Goal: Information Seeking & Learning: Stay updated

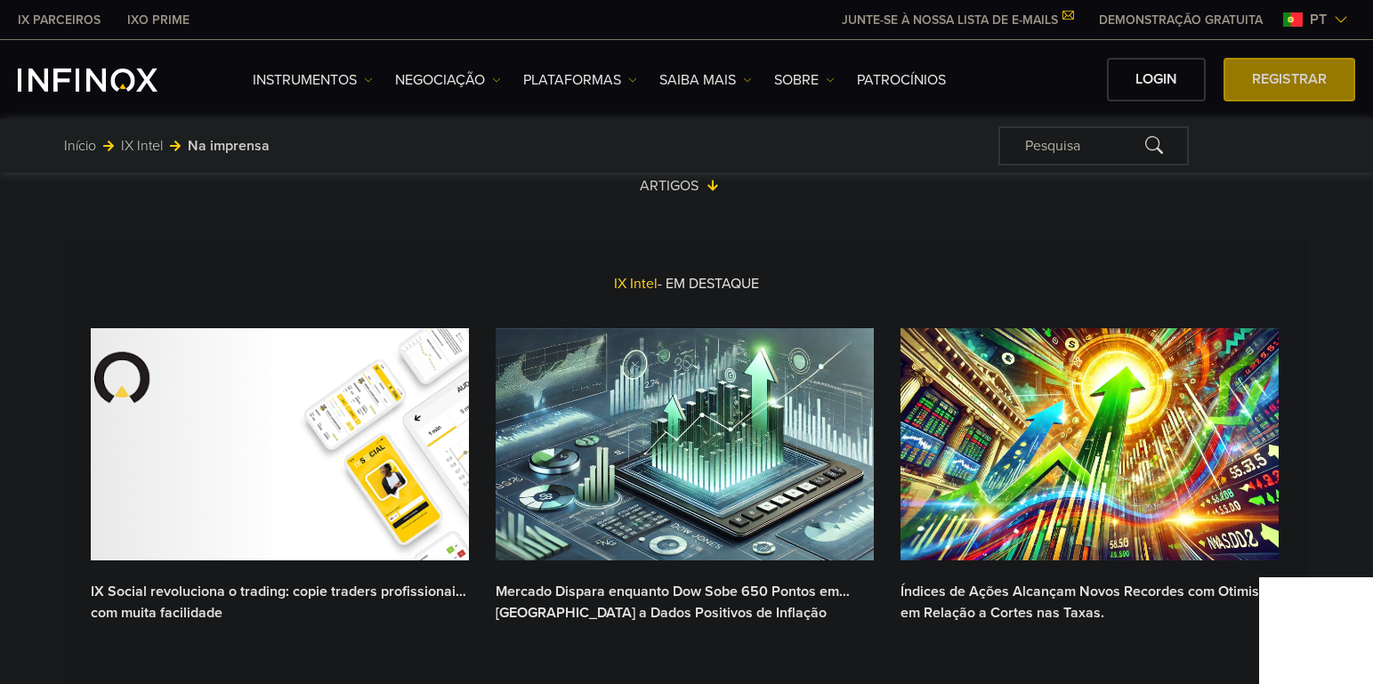
scroll to position [445, 0]
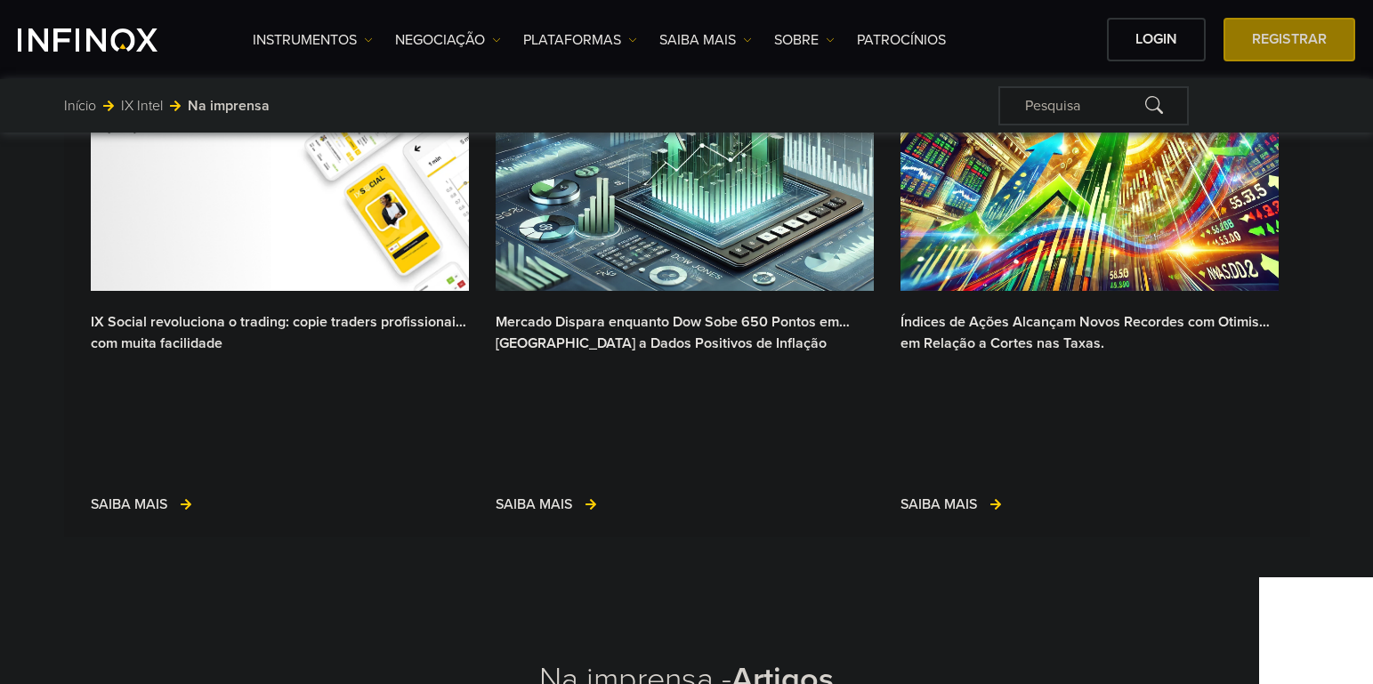
click at [996, 337] on link "Índices de Ações Alcançam Novos Recordes com Otimismo em Relação a Cortes nas T…" at bounding box center [1089, 333] width 378 height 44
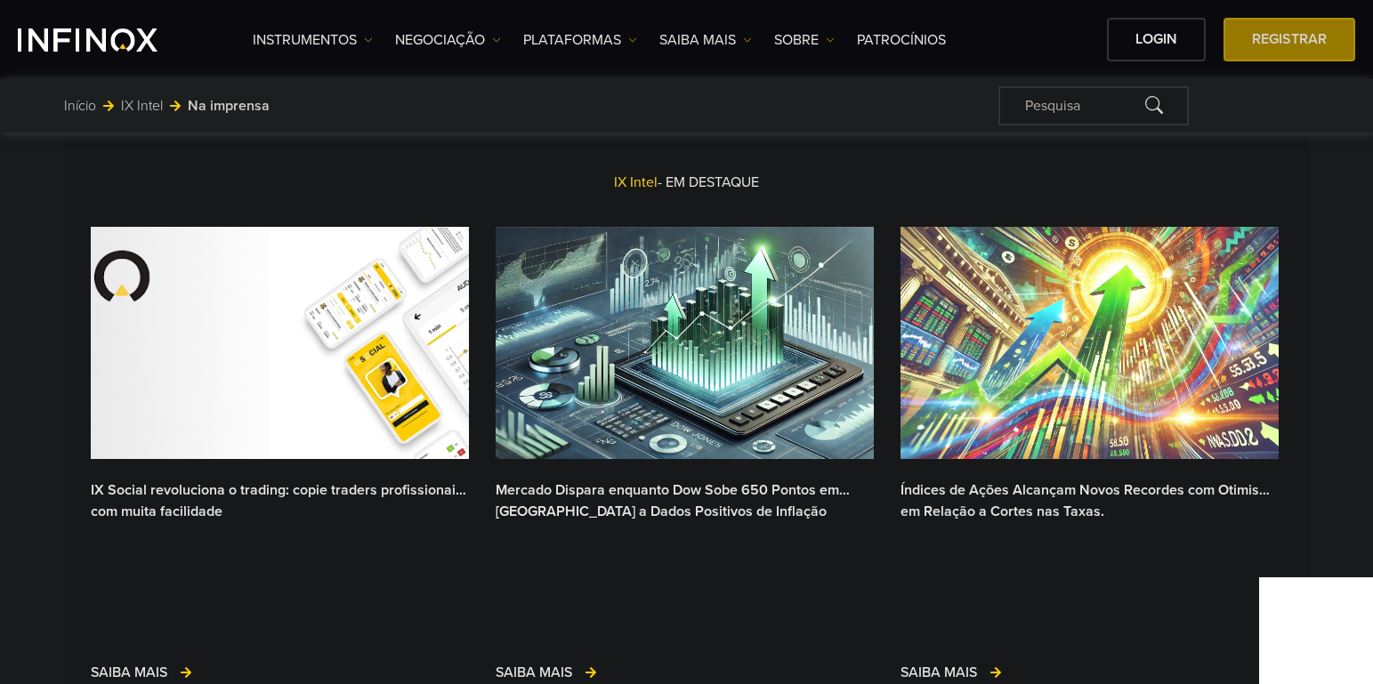
scroll to position [89, 0]
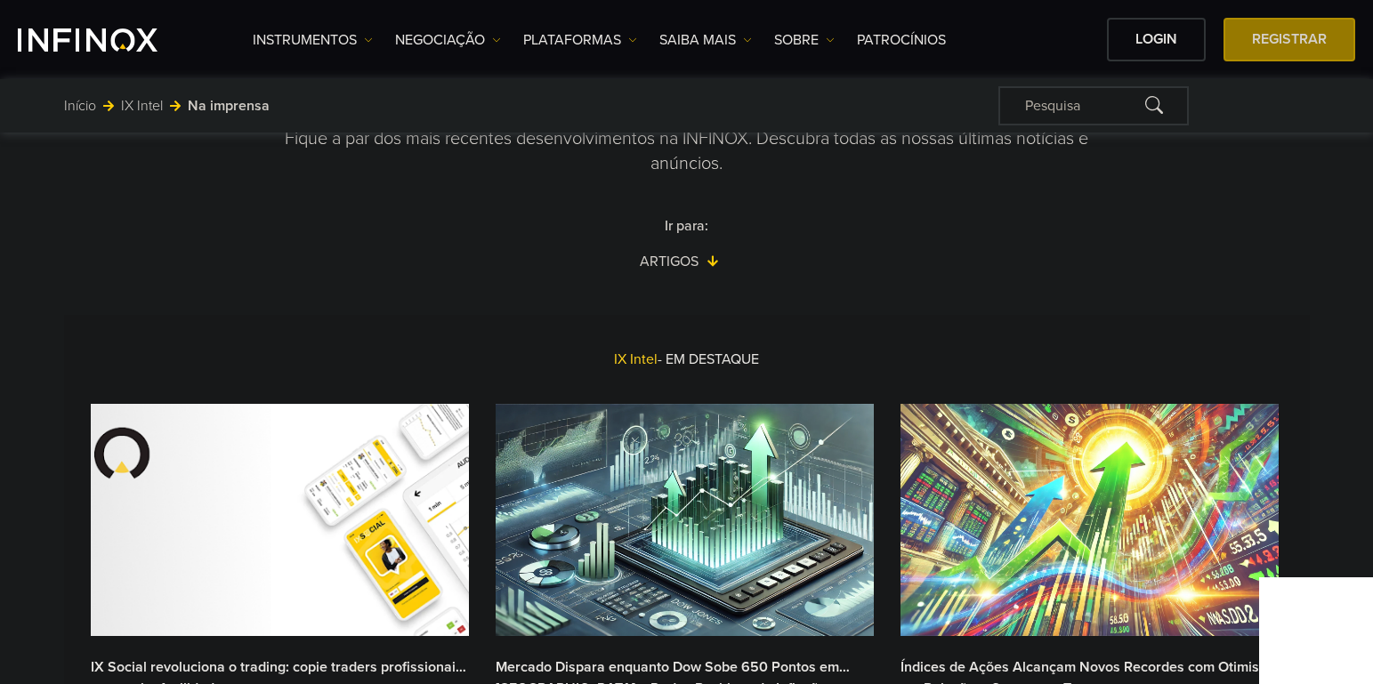
click at [1064, 465] on img at bounding box center [1089, 520] width 378 height 232
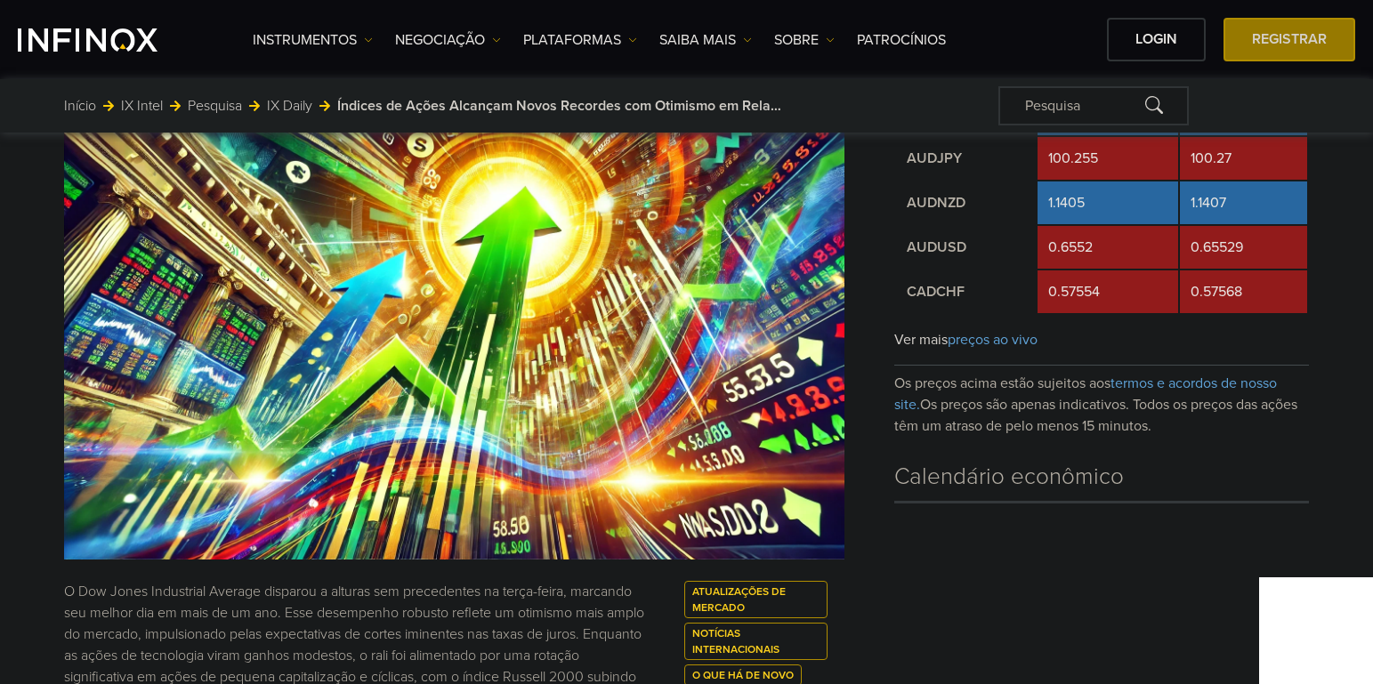
scroll to position [267, 0]
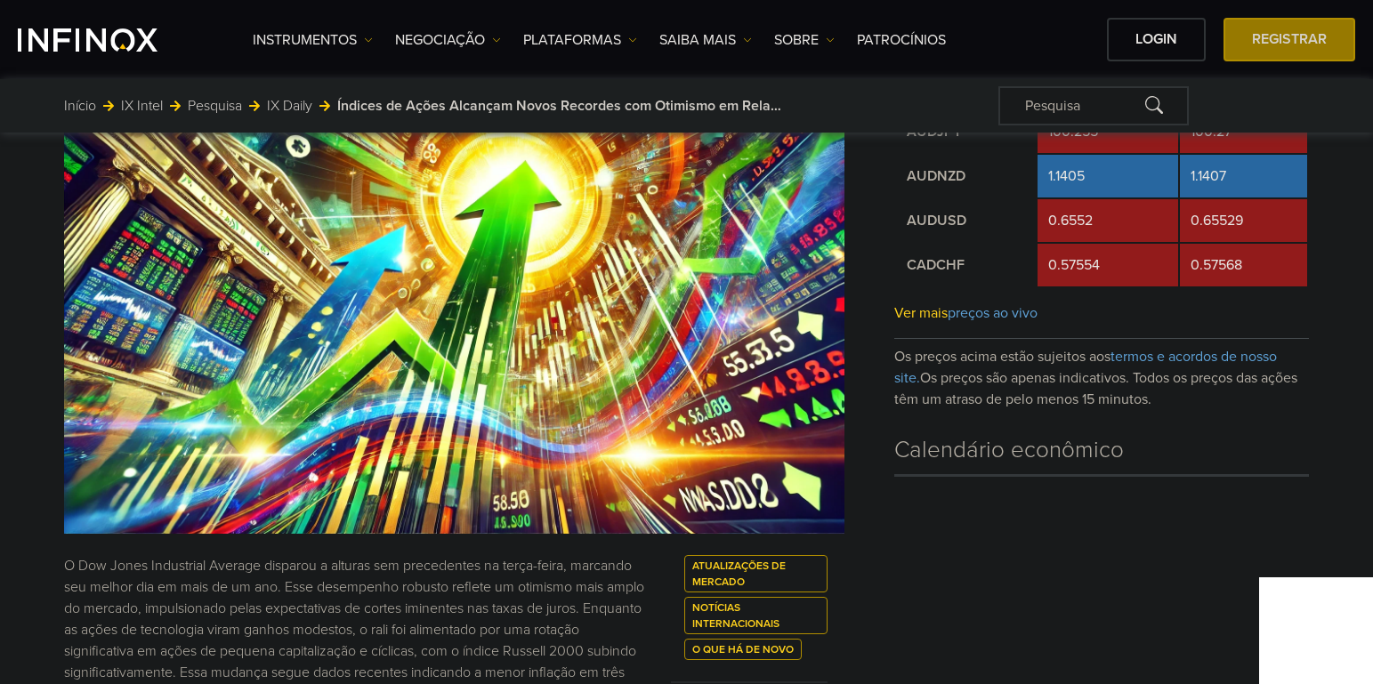
click at [1012, 309] on span "preços ao vivo" at bounding box center [992, 313] width 90 height 18
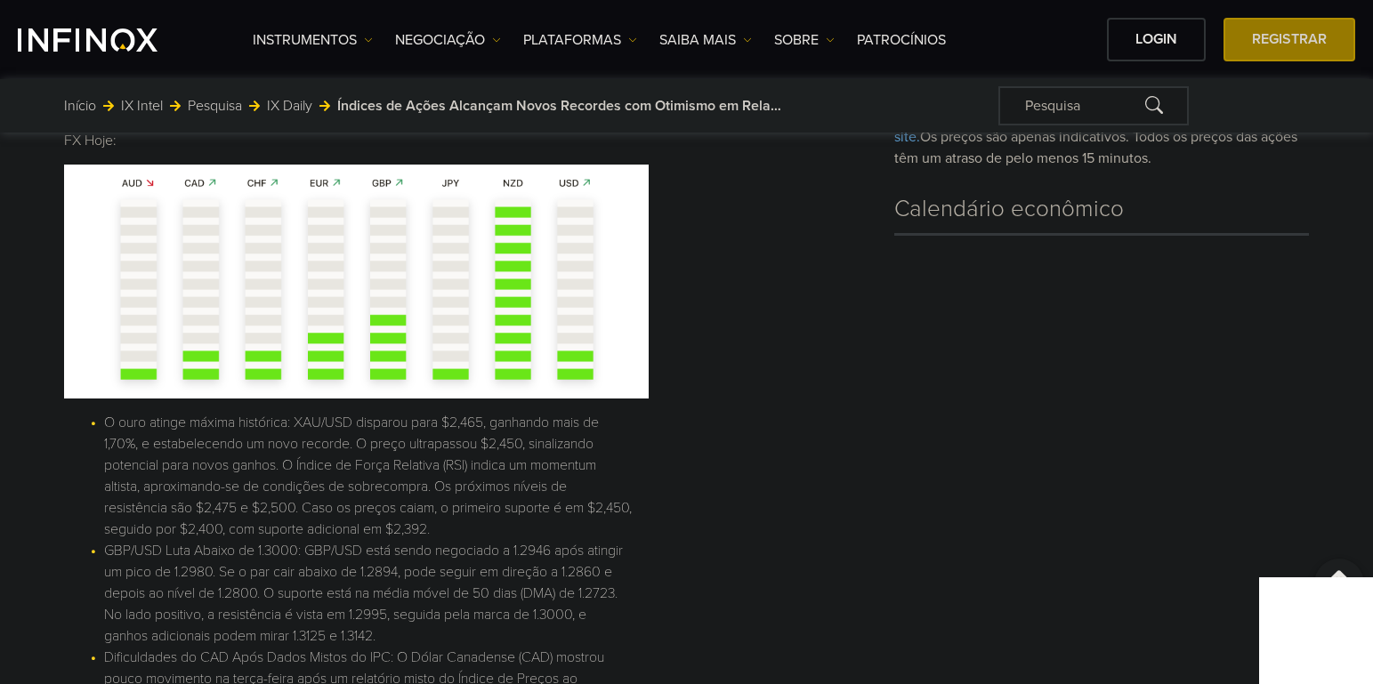
scroll to position [2402, 0]
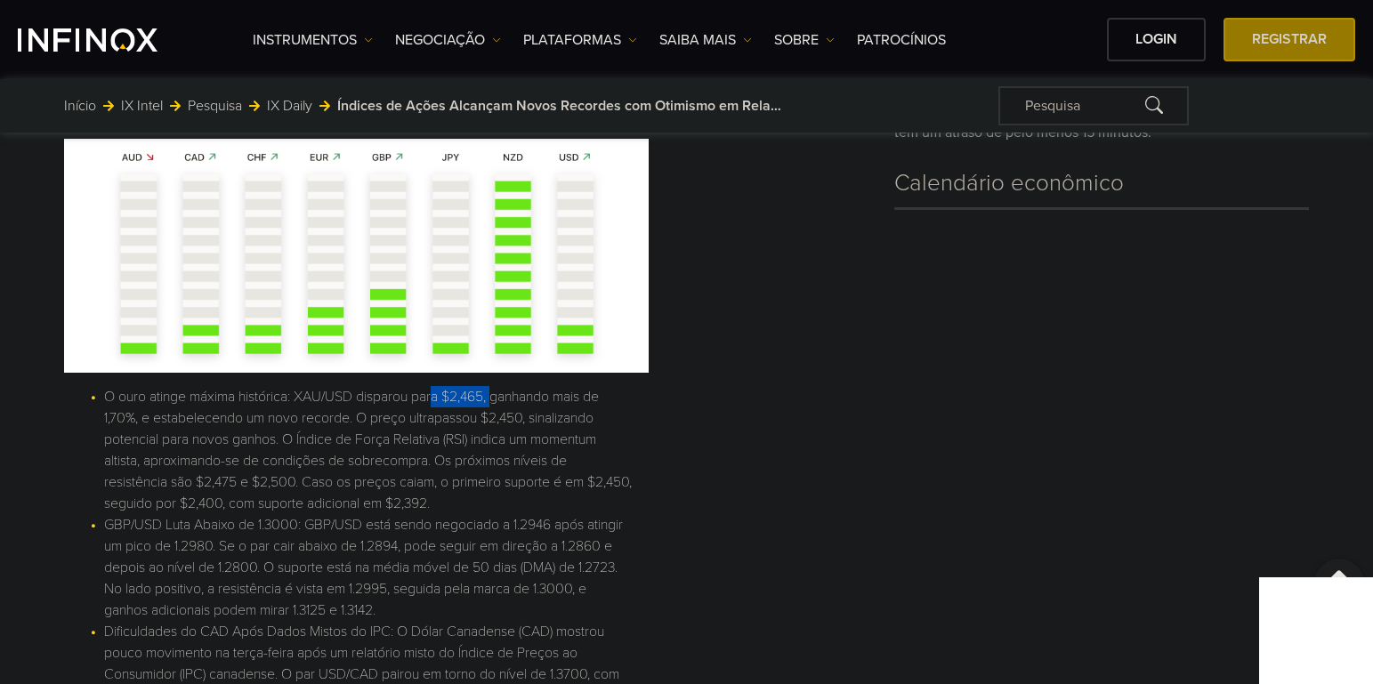
drag, startPoint x: 437, startPoint y: 396, endPoint x: 500, endPoint y: 403, distance: 63.6
click at [500, 403] on li "O ouro atinge máxima histórica: XAU/USD disparou para $2,465, ganhando mais de …" at bounding box center [367, 450] width 527 height 128
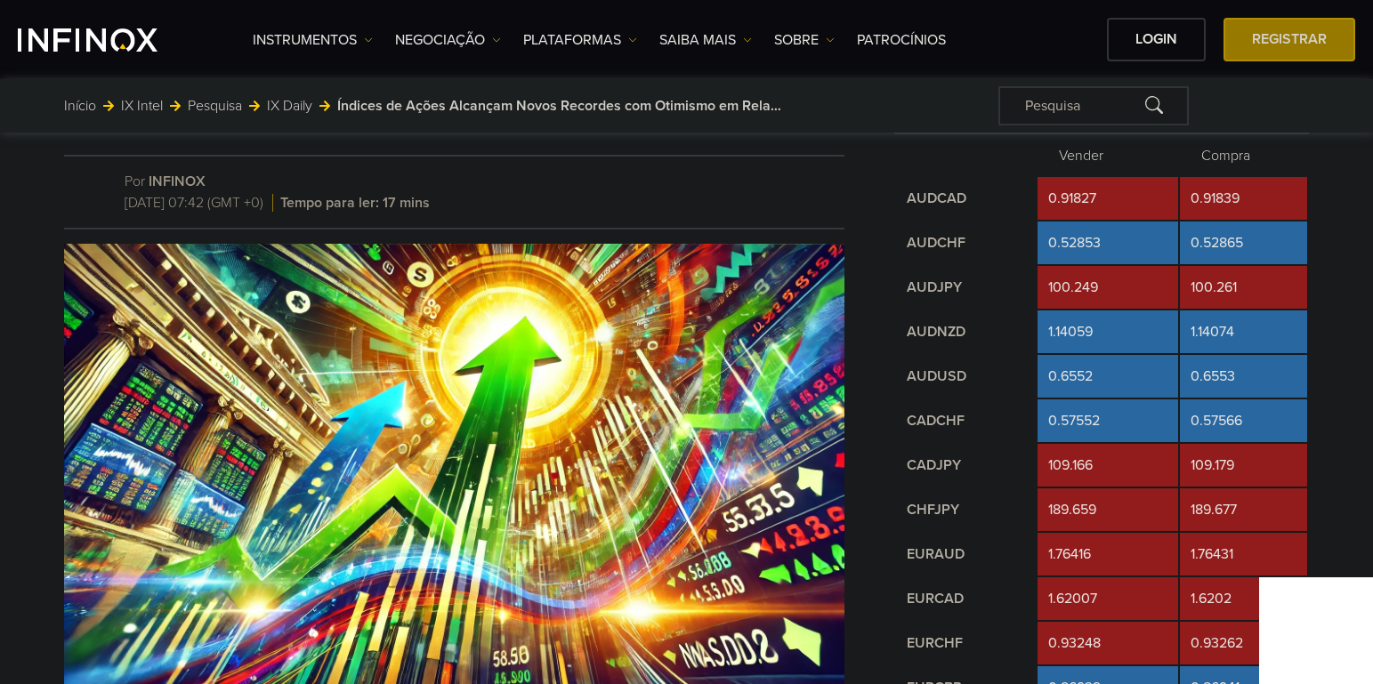
scroll to position [0, 0]
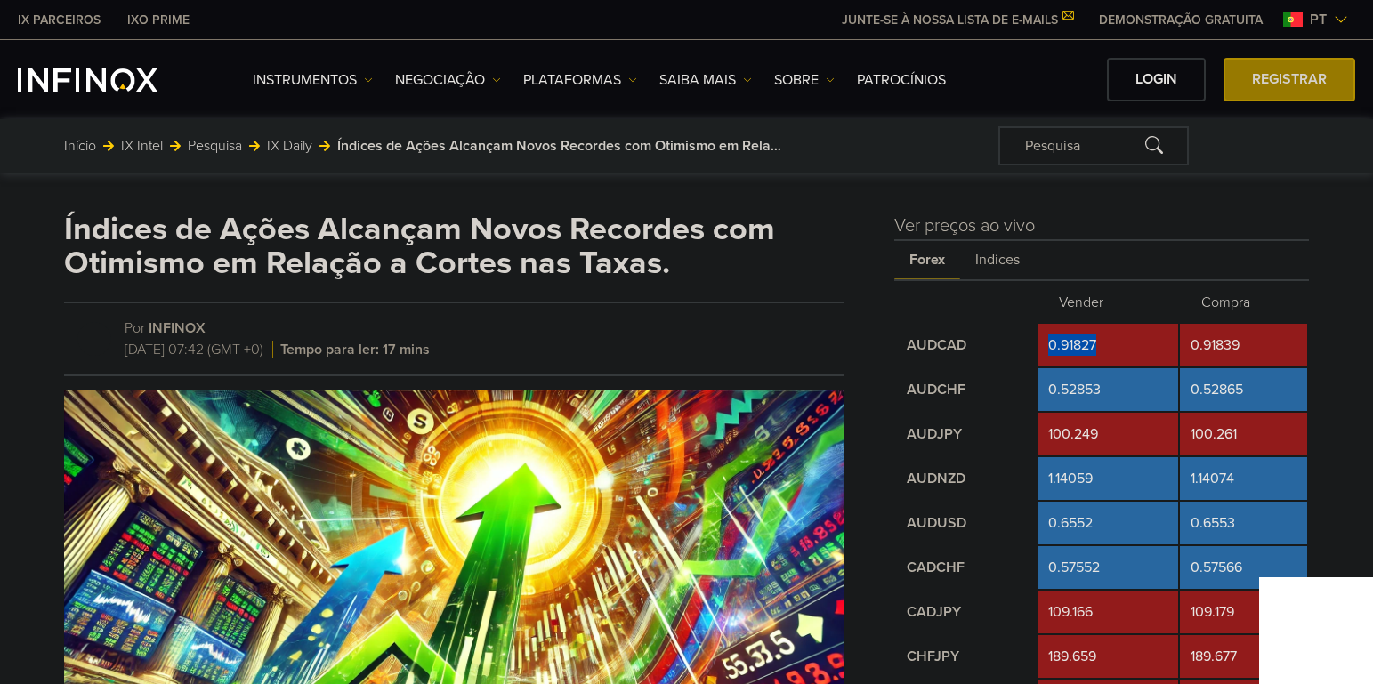
drag, startPoint x: 1109, startPoint y: 343, endPoint x: 1051, endPoint y: 345, distance: 58.7
click at [1051, 345] on td "0.91827" at bounding box center [1107, 345] width 140 height 43
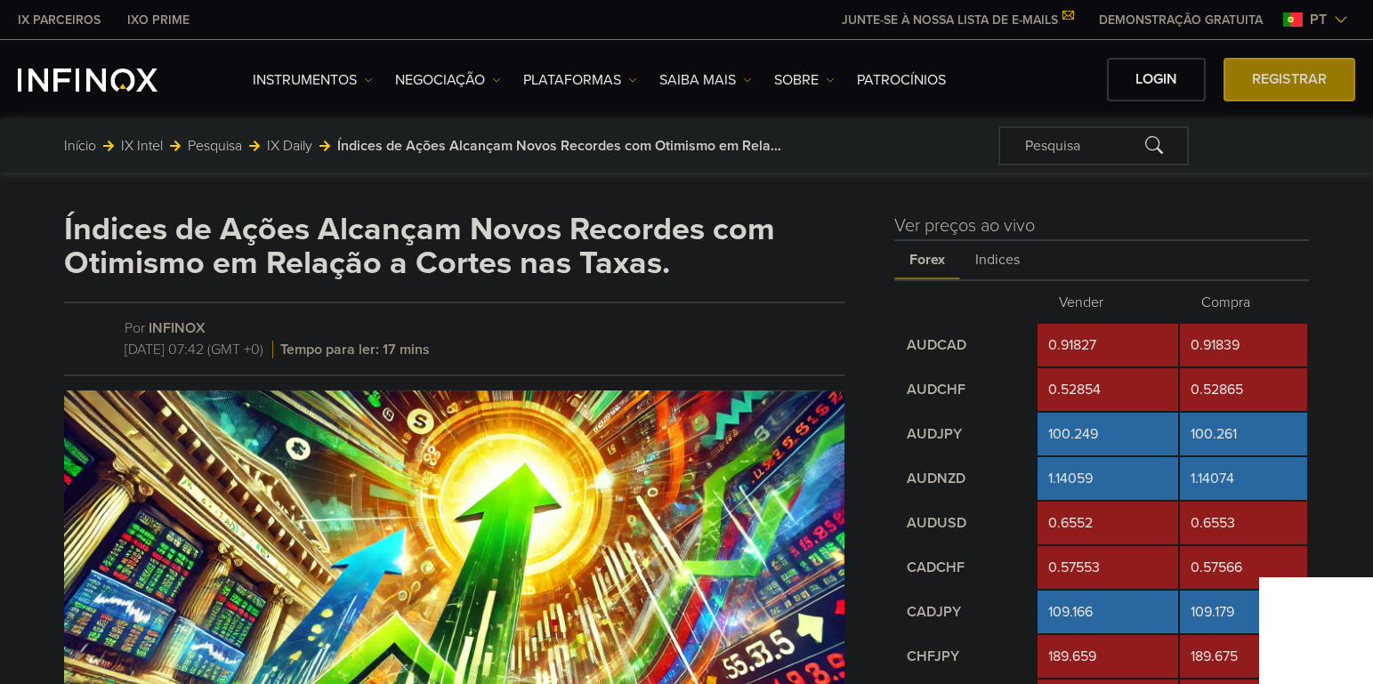
click at [1020, 390] on td "AUDCHF" at bounding box center [966, 389] width 140 height 43
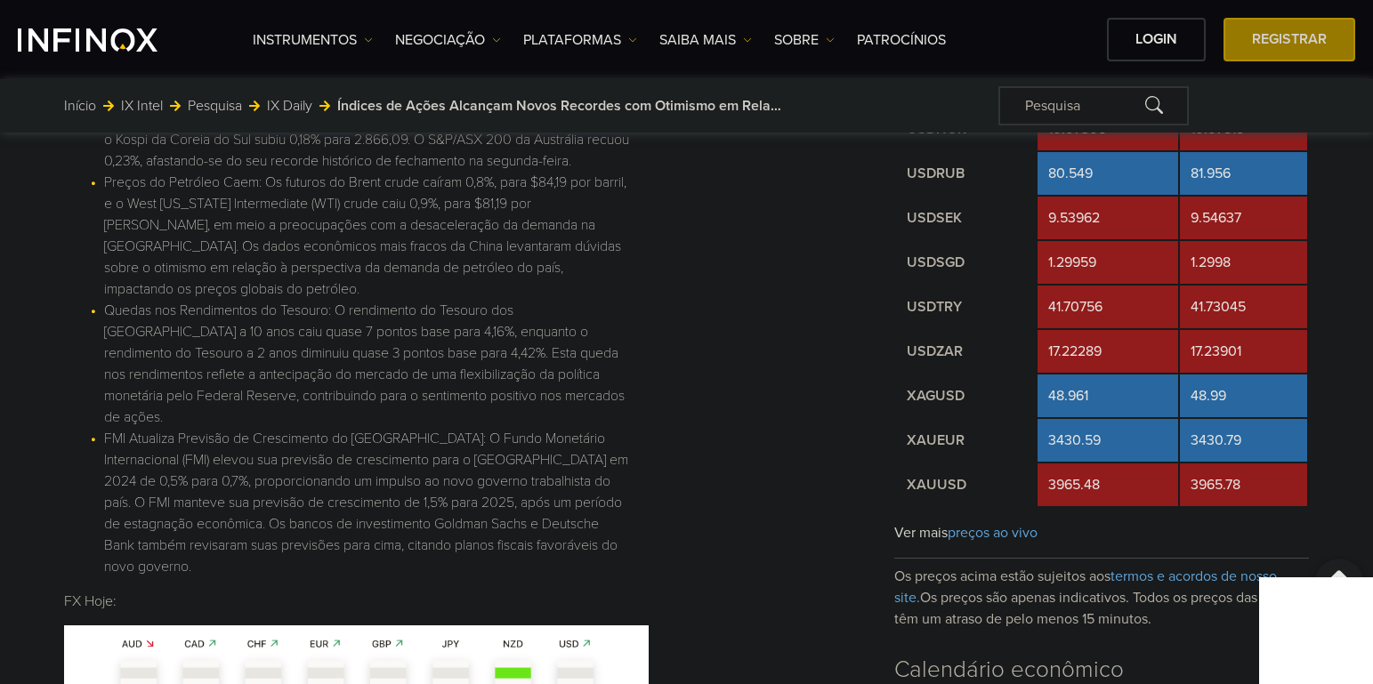
scroll to position [2023, 0]
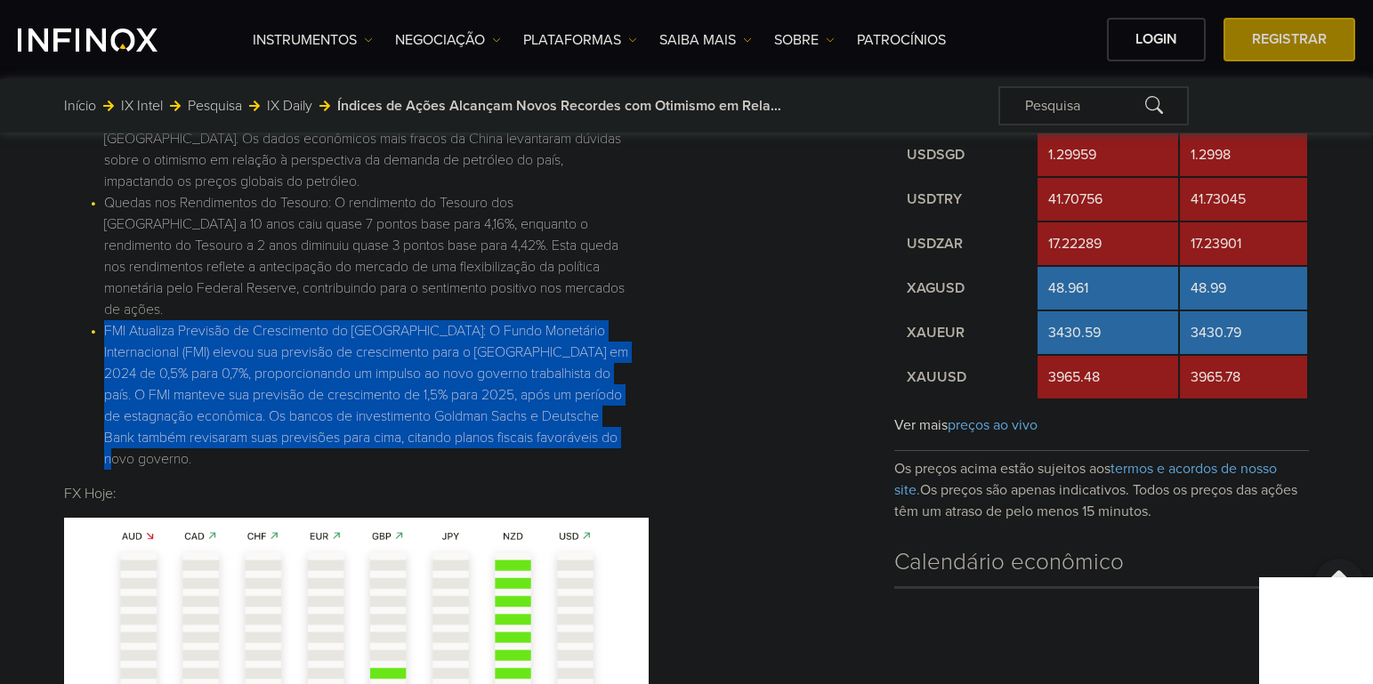
drag, startPoint x: 171, startPoint y: 462, endPoint x: 105, endPoint y: 339, distance: 139.3
click at [105, 339] on li "FMI Atualiza Previsão de Crescimento do [GEOGRAPHIC_DATA]: O Fundo Monetário In…" at bounding box center [367, 394] width 527 height 149
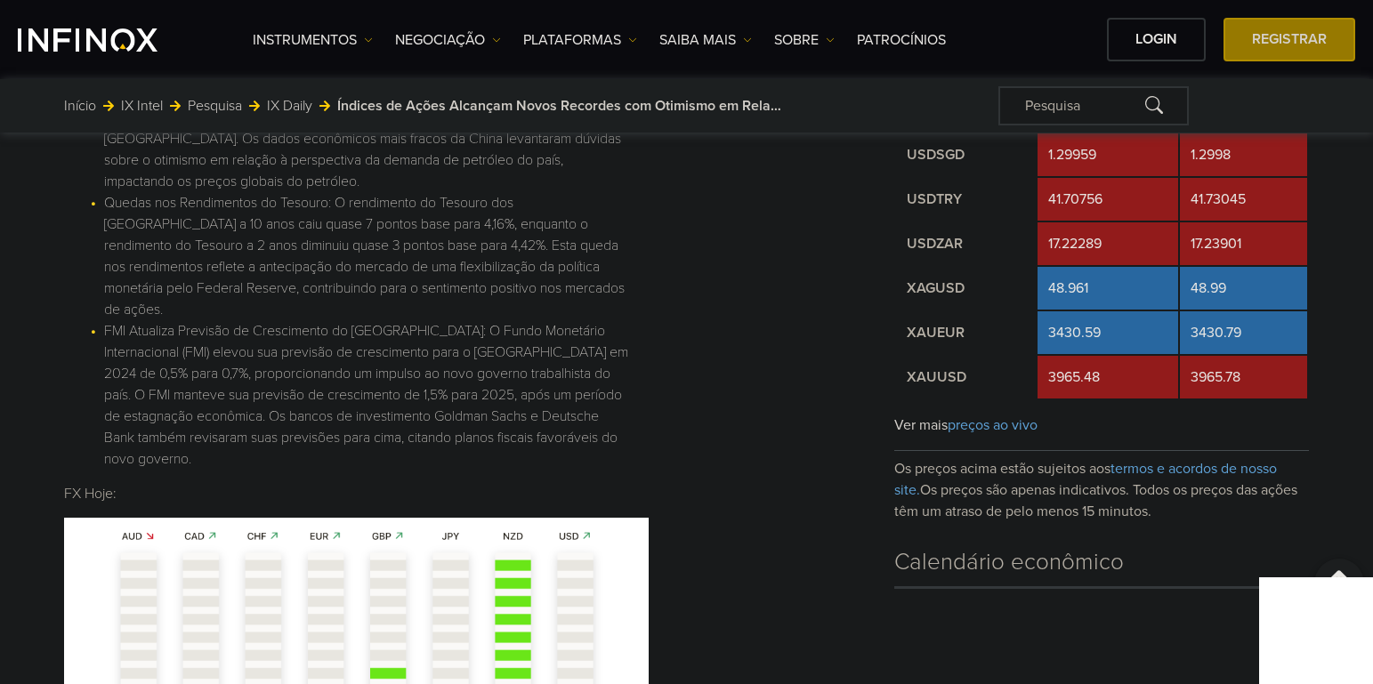
click at [623, 287] on li "Quedas nos Rendimentos do Tesouro: O rendimento do Tesouro dos [GEOGRAPHIC_DATA…" at bounding box center [367, 256] width 527 height 128
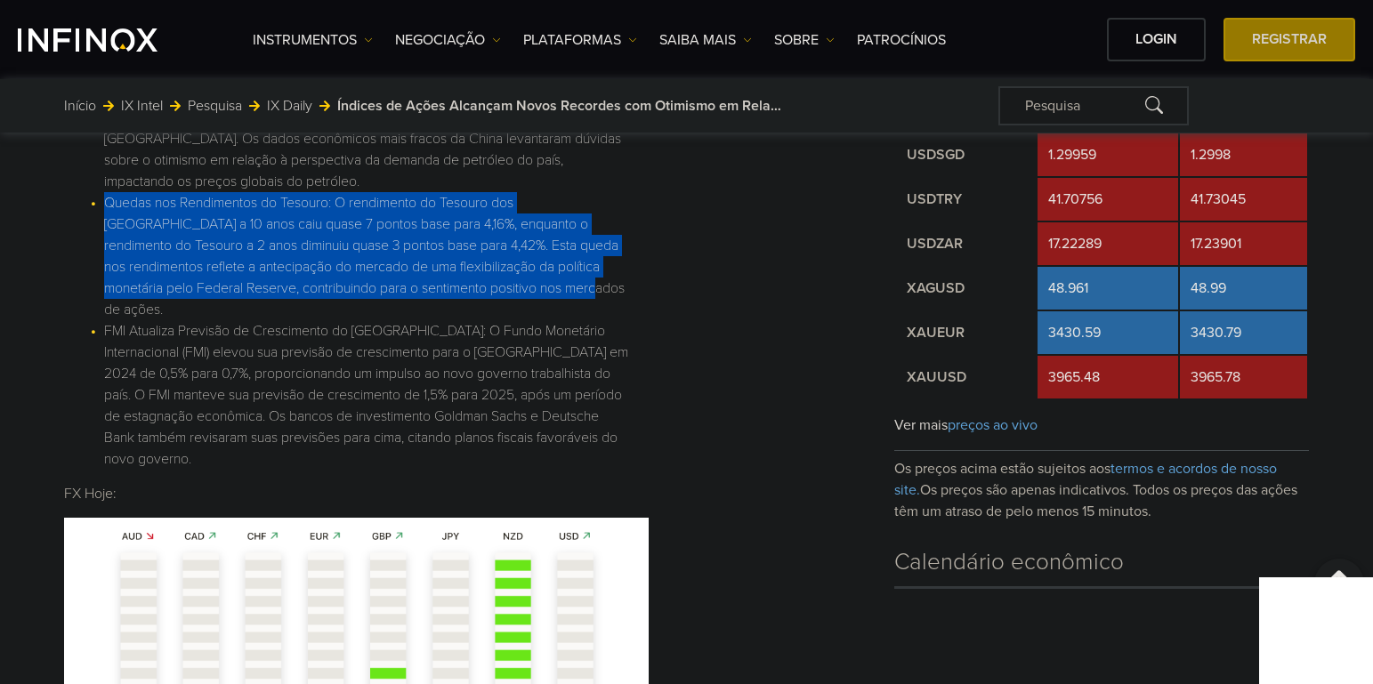
drag, startPoint x: 576, startPoint y: 316, endPoint x: 100, endPoint y: 229, distance: 483.7
click at [104, 229] on li "Quedas nos Rendimentos do Tesouro: O rendimento do Tesouro dos [GEOGRAPHIC_DATA…" at bounding box center [367, 256] width 527 height 128
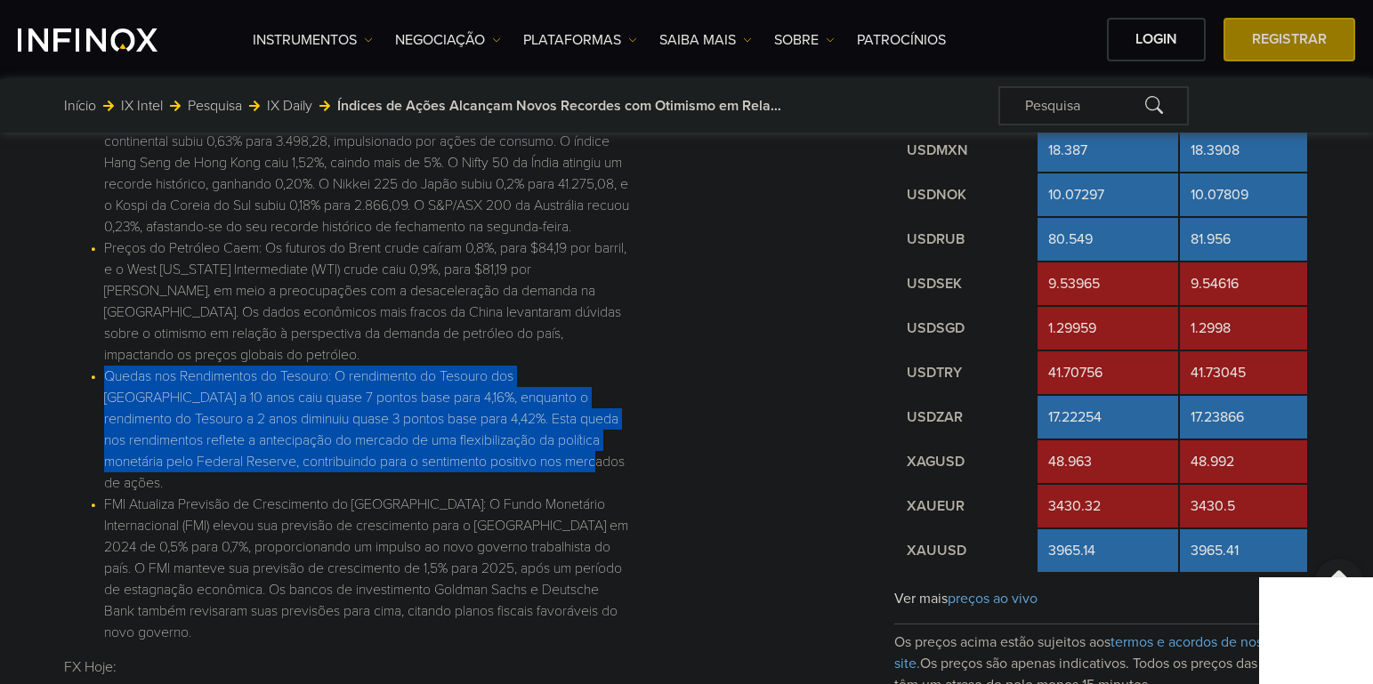
scroll to position [1845, 0]
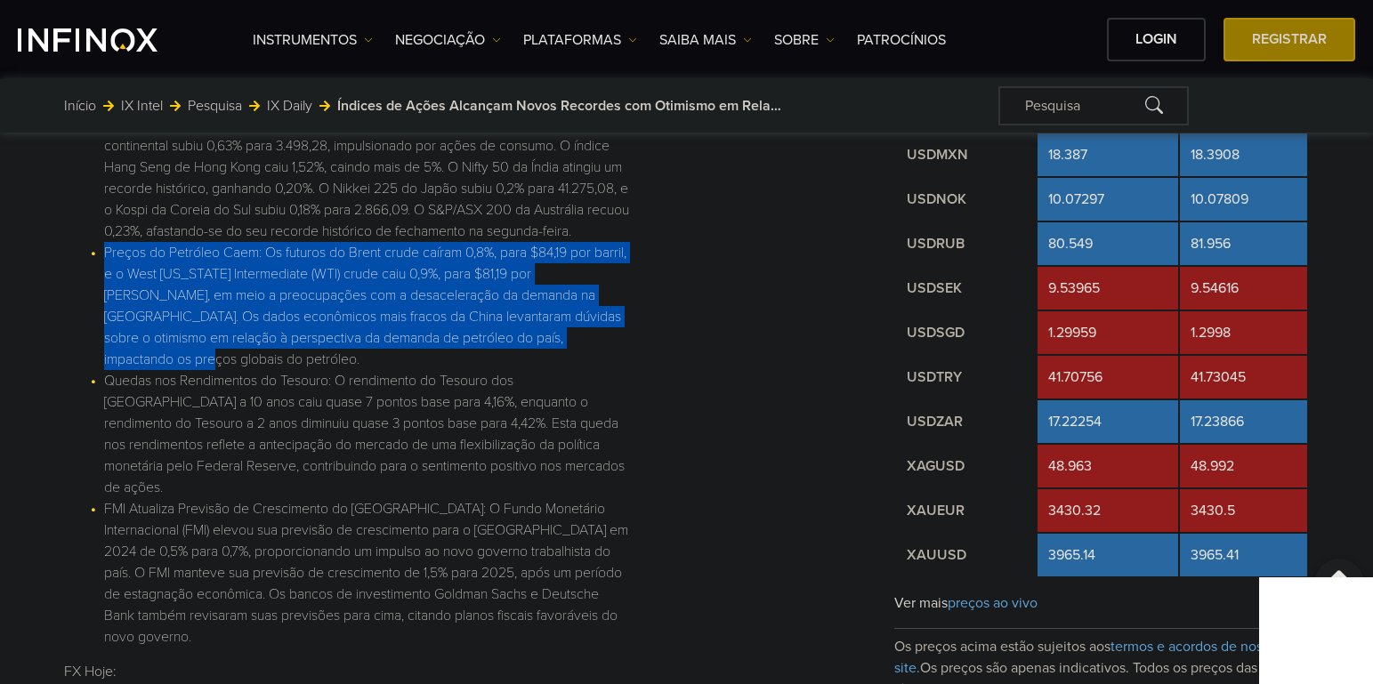
drag, startPoint x: 198, startPoint y: 376, endPoint x: 97, endPoint y: 278, distance: 140.9
click at [104, 278] on li "Preços do Petróleo Caem: Os futuros do Brent crude caíram 0,8%, para $84,19 por…" at bounding box center [367, 306] width 527 height 128
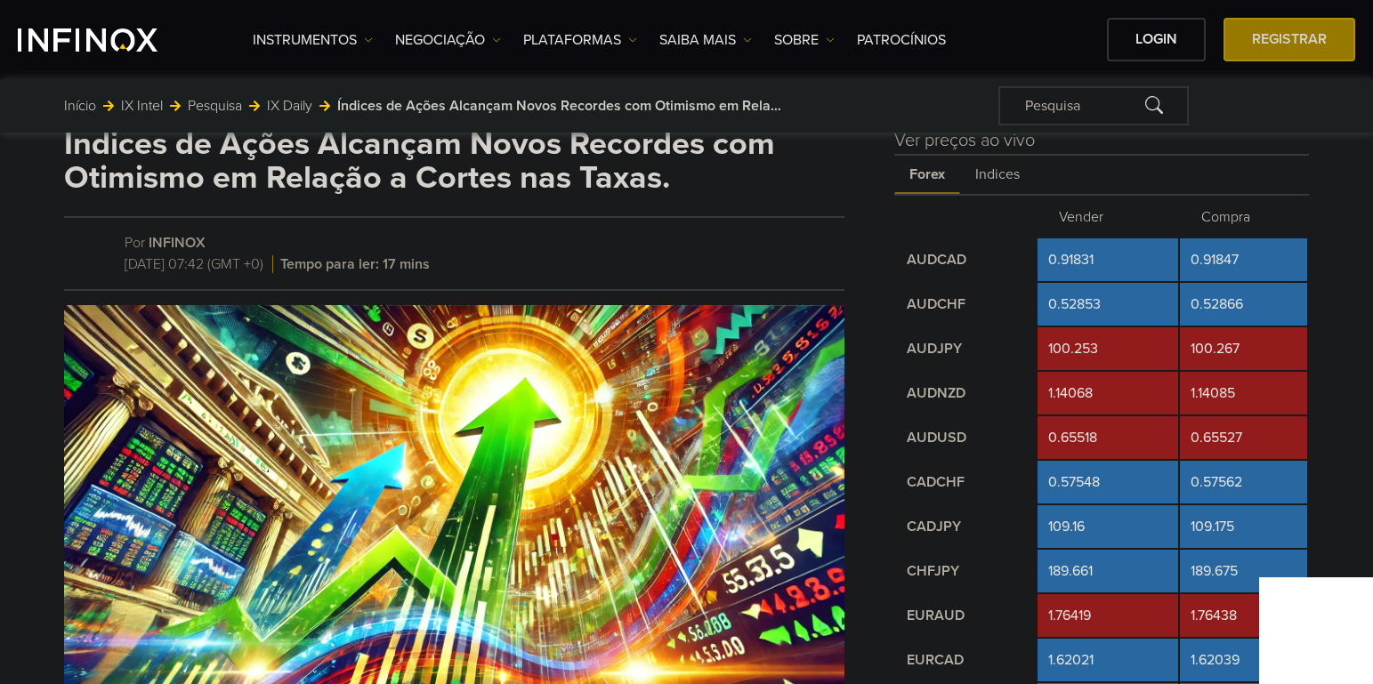
scroll to position [0, 0]
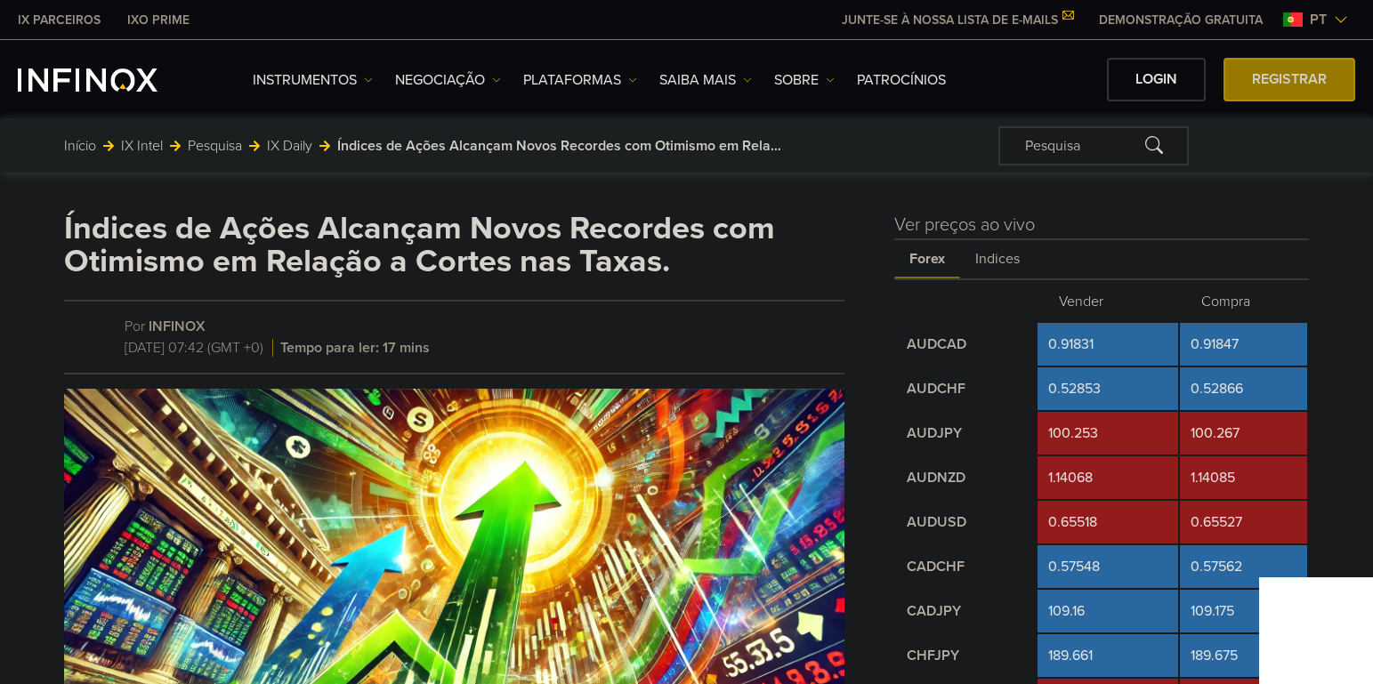
click at [1006, 260] on span "Indices" at bounding box center [997, 259] width 75 height 38
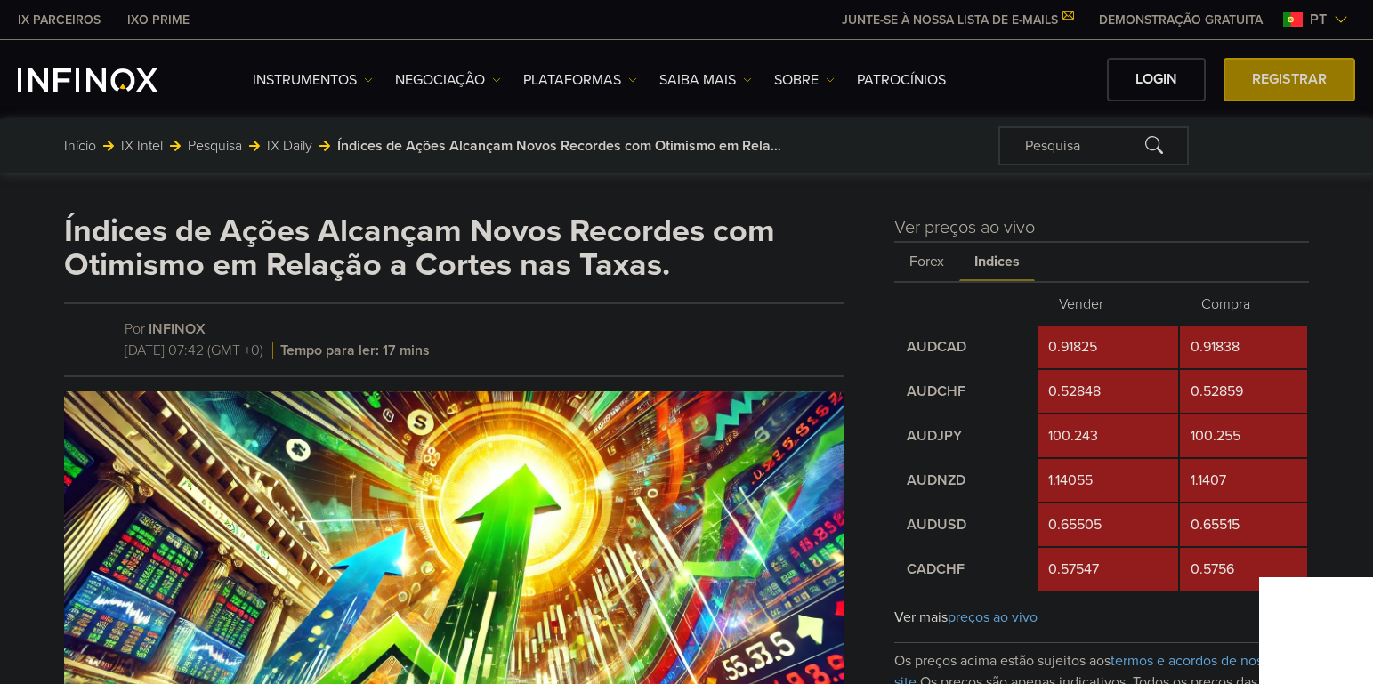
click at [929, 264] on span "Forex" at bounding box center [926, 262] width 65 height 38
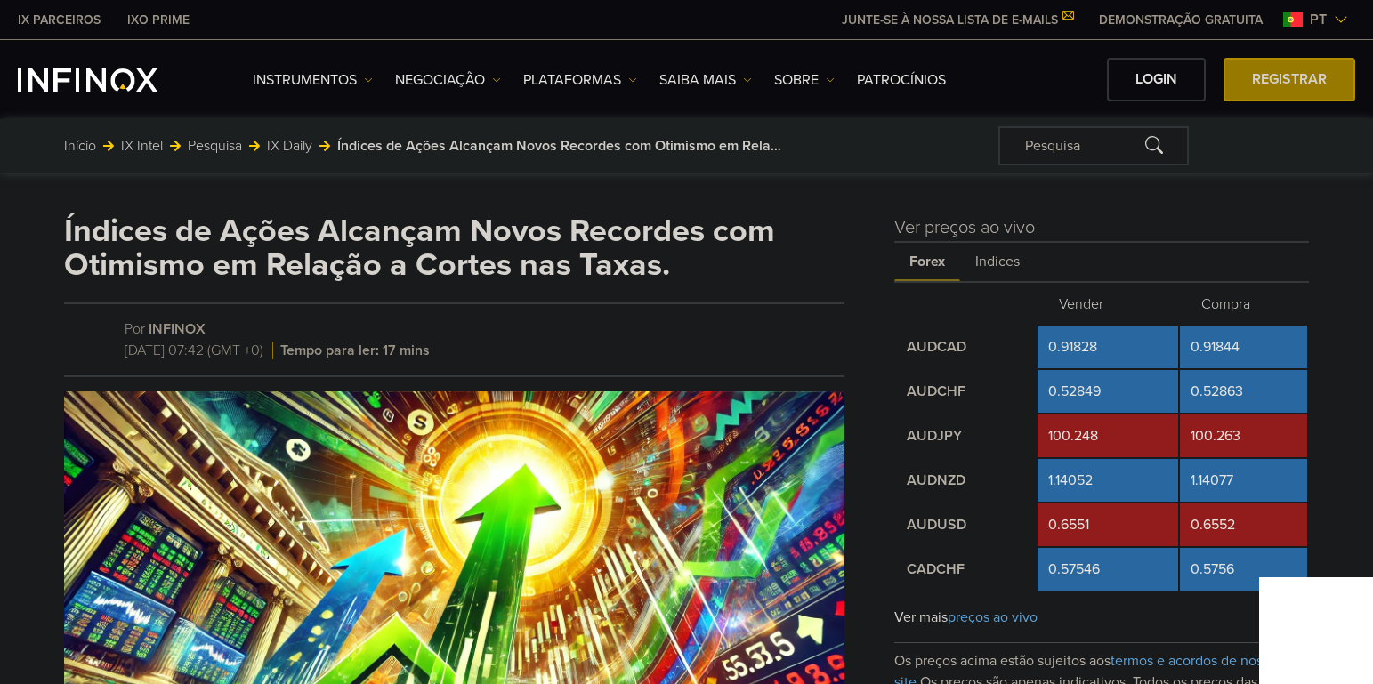
click at [931, 264] on span "Forex" at bounding box center [927, 262] width 66 height 38
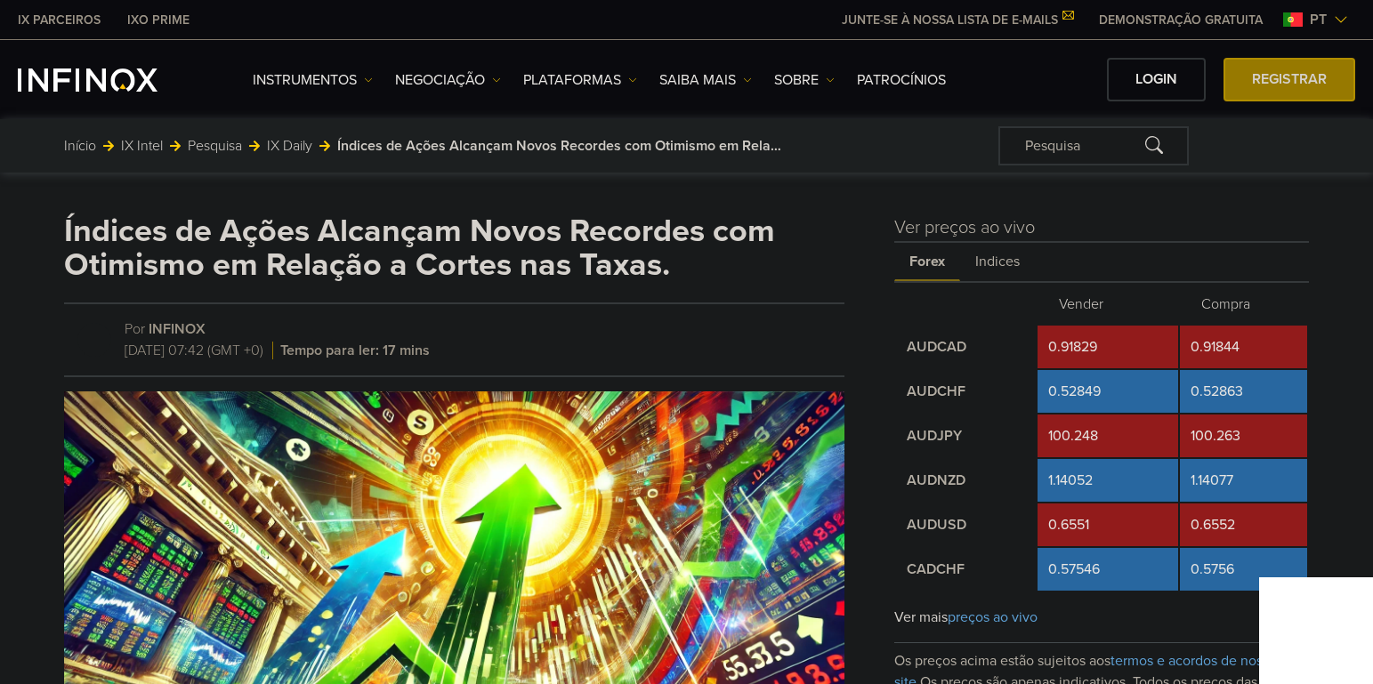
click at [990, 269] on span "Indices" at bounding box center [997, 262] width 75 height 38
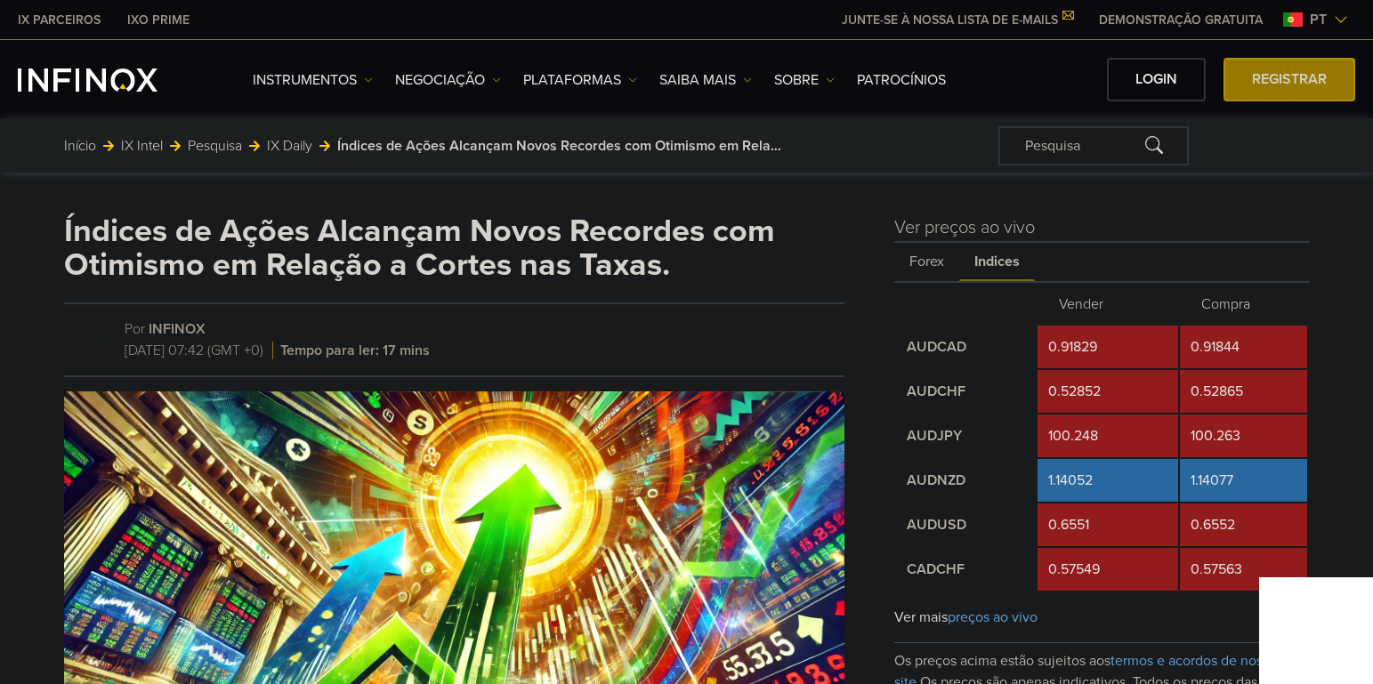
click at [945, 268] on span "Forex" at bounding box center [926, 262] width 65 height 38
